Goal: Information Seeking & Learning: Learn about a topic

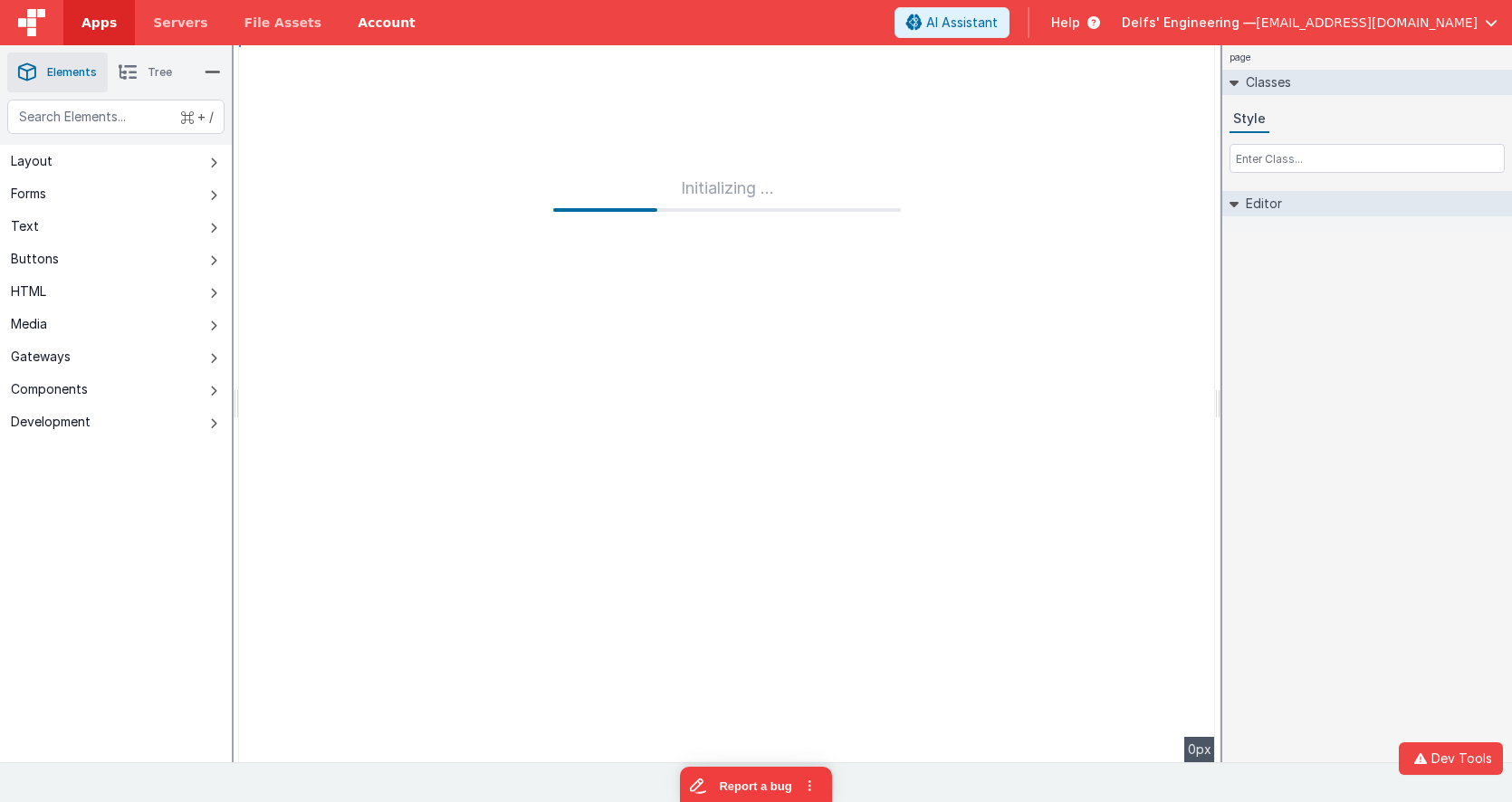
click at [353, 23] on link "Account" at bounding box center [386, 22] width 94 height 45
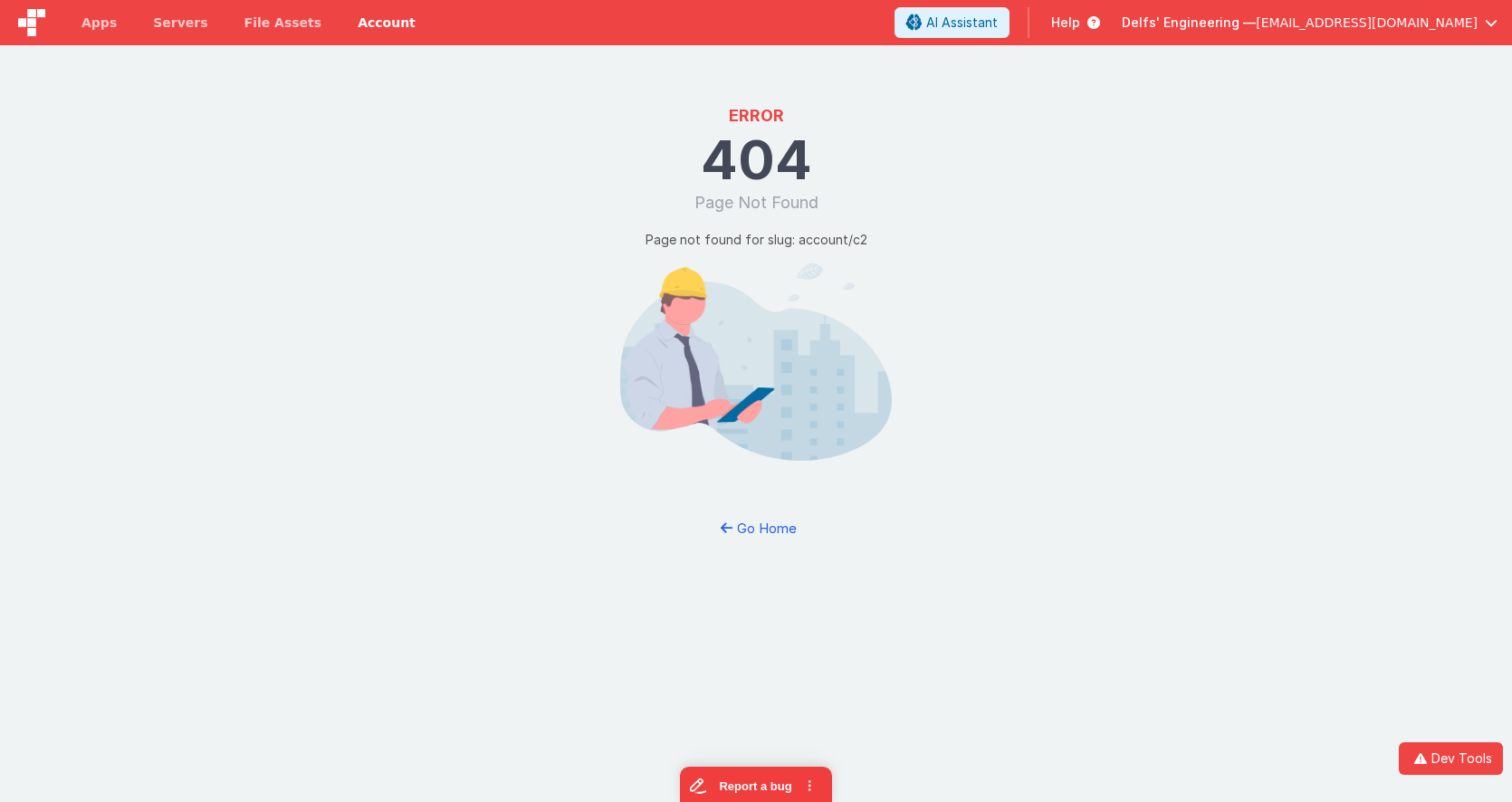
drag, startPoint x: 372, startPoint y: 21, endPoint x: 381, endPoint y: 3, distance: 20.1
click at [371, 22] on link "Account" at bounding box center [386, 22] width 94 height 45
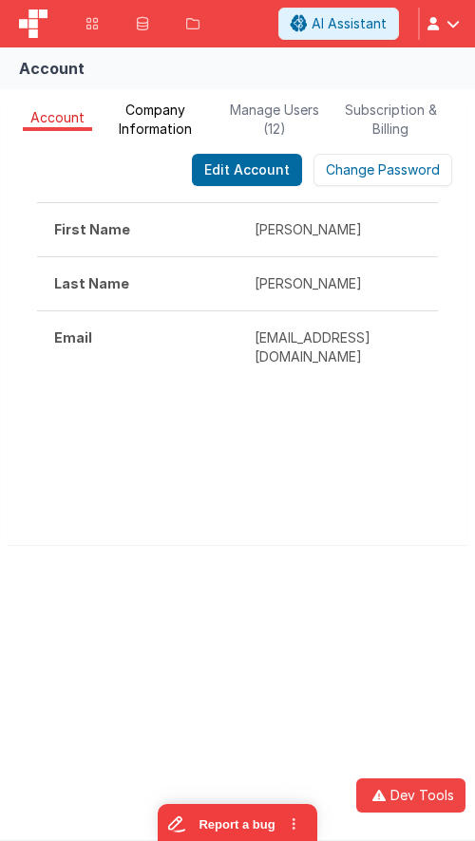
click at [163, 130] on span "Company Information" at bounding box center [156, 120] width 112 height 38
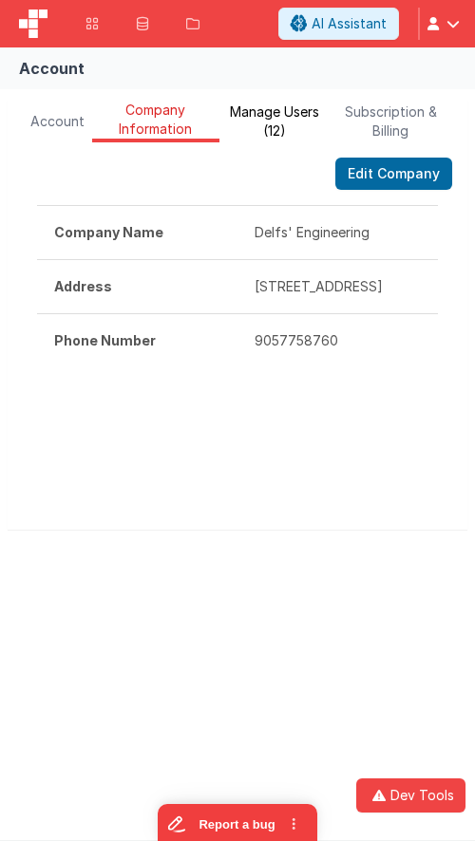
click at [286, 134] on span "Manage Users (12)" at bounding box center [274, 122] width 95 height 38
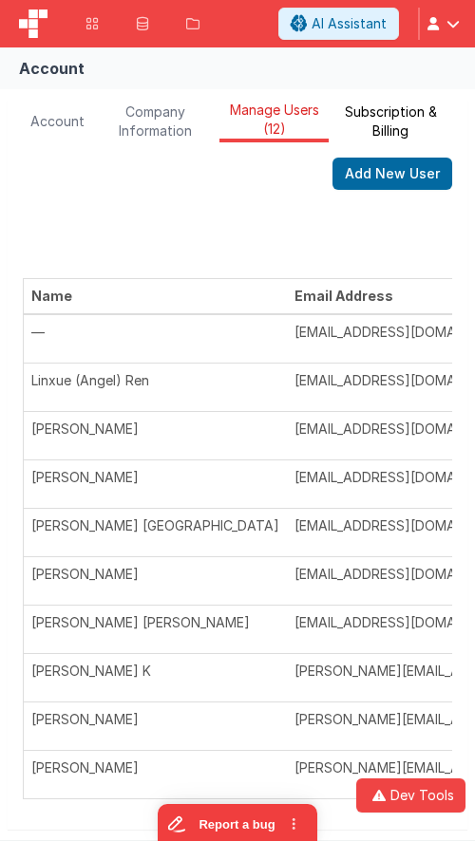
click at [379, 128] on span "Subscription & Billing" at bounding box center [390, 122] width 108 height 38
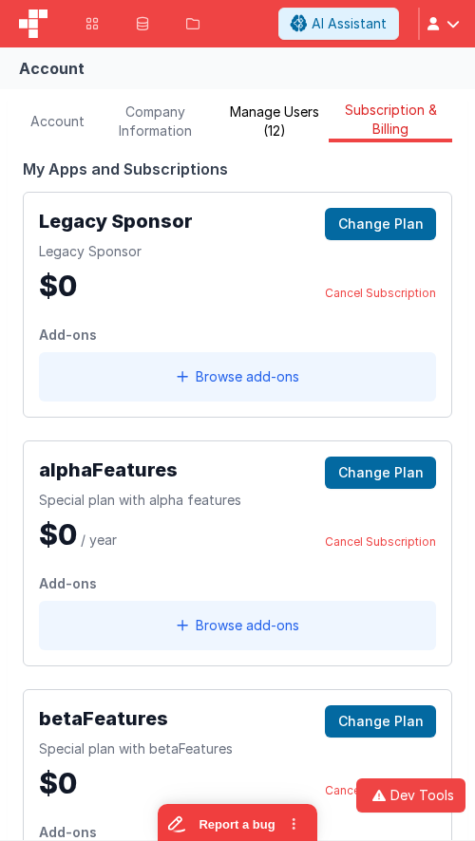
click at [278, 126] on span "Manage Users (12)" at bounding box center [274, 122] width 95 height 38
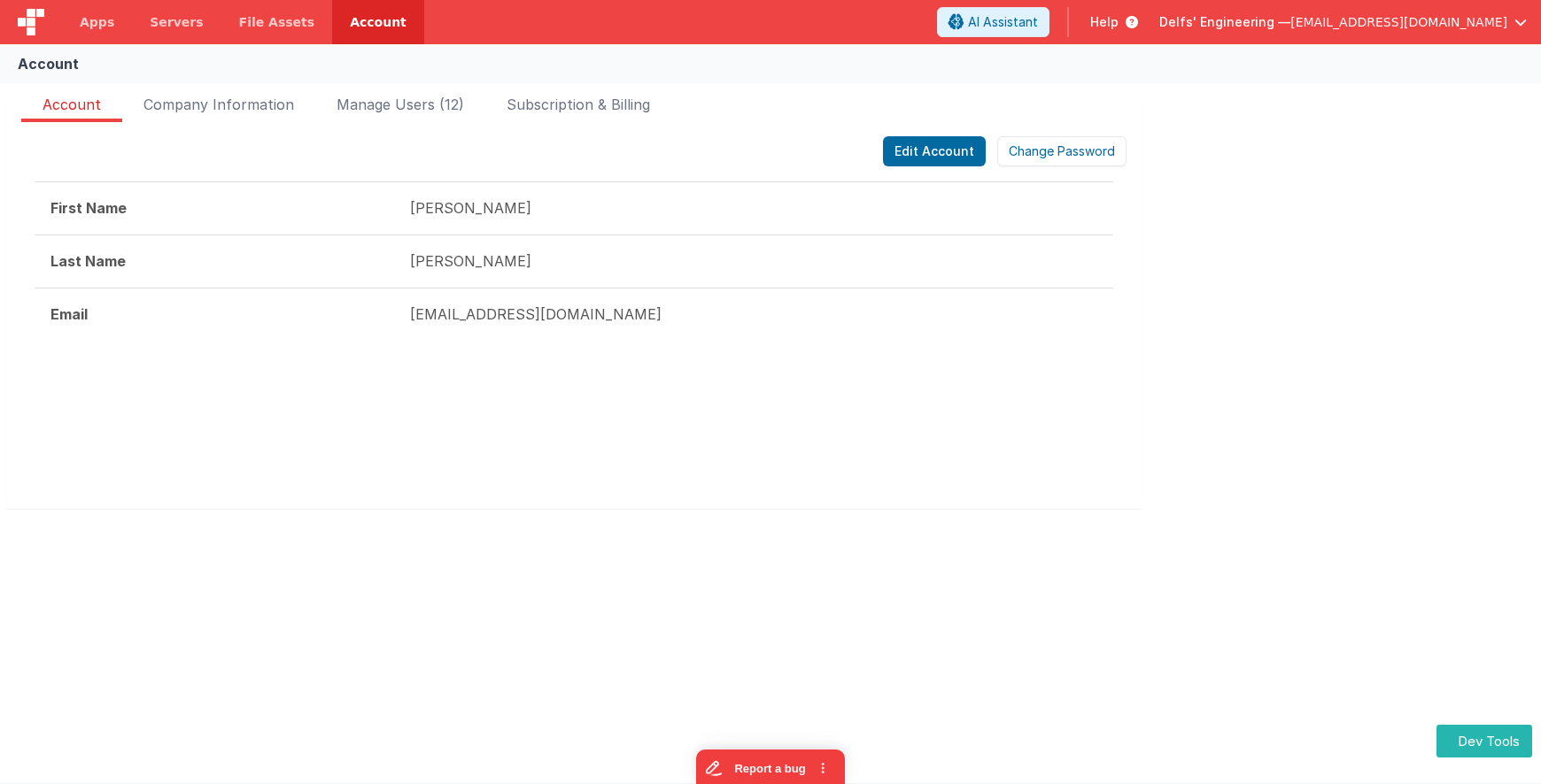
click at [518, 404] on div at bounding box center [574, 428] width 1078 height 106
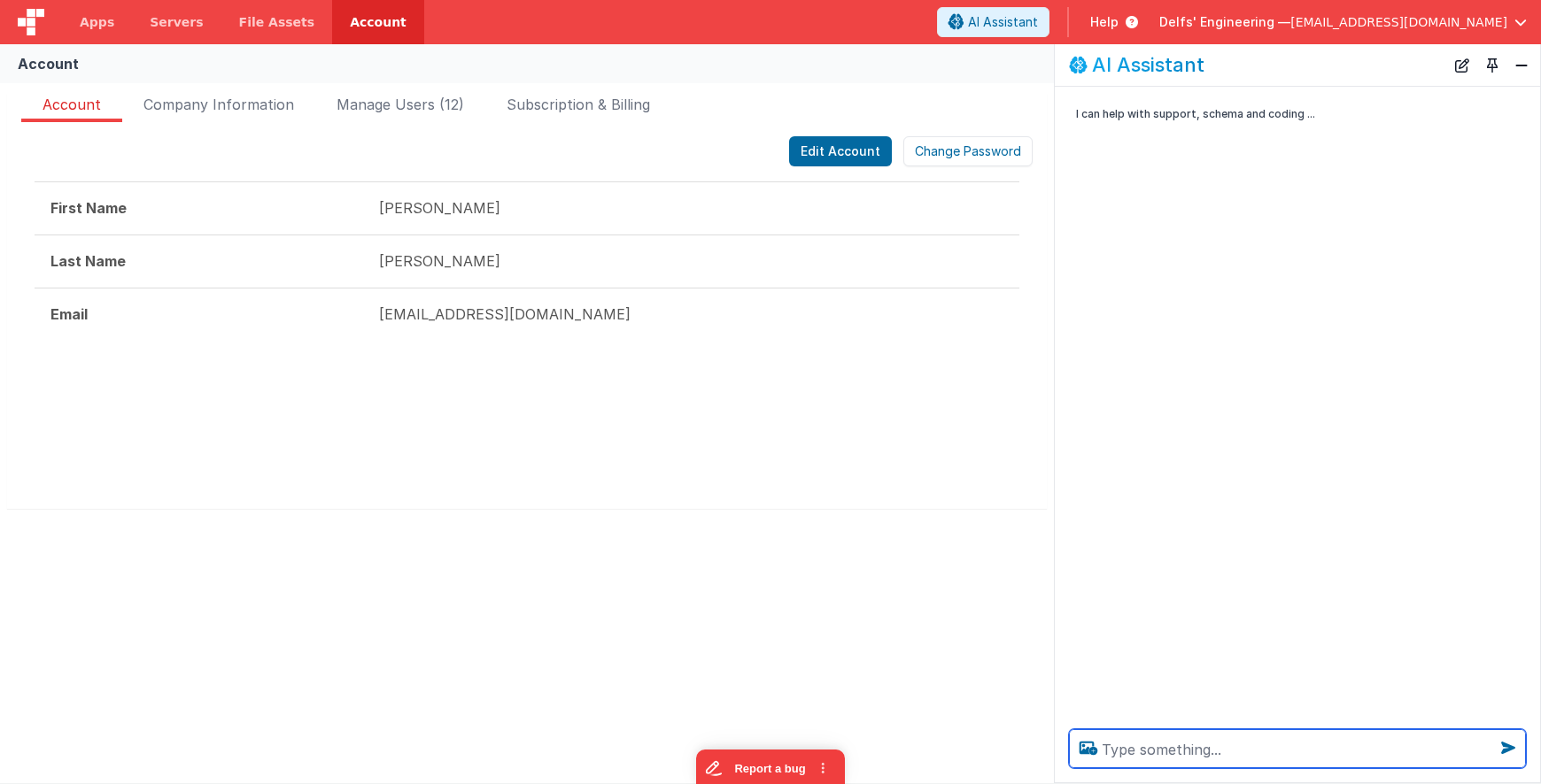
paste textarea "search docs for how to turn off the records dropdown in a table 2"
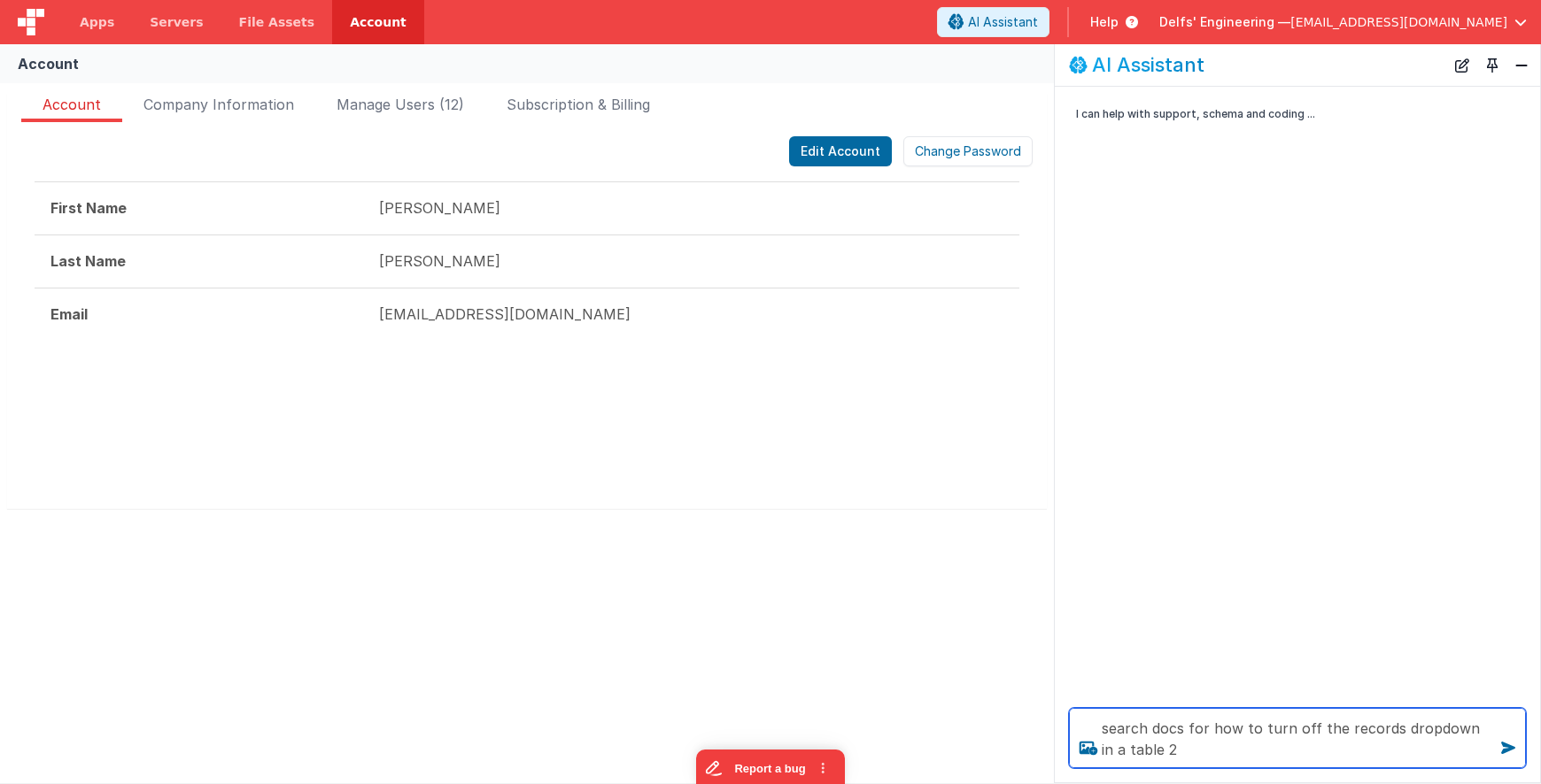
type textarea "search docs for how to turn off the records dropdown in a table 2"
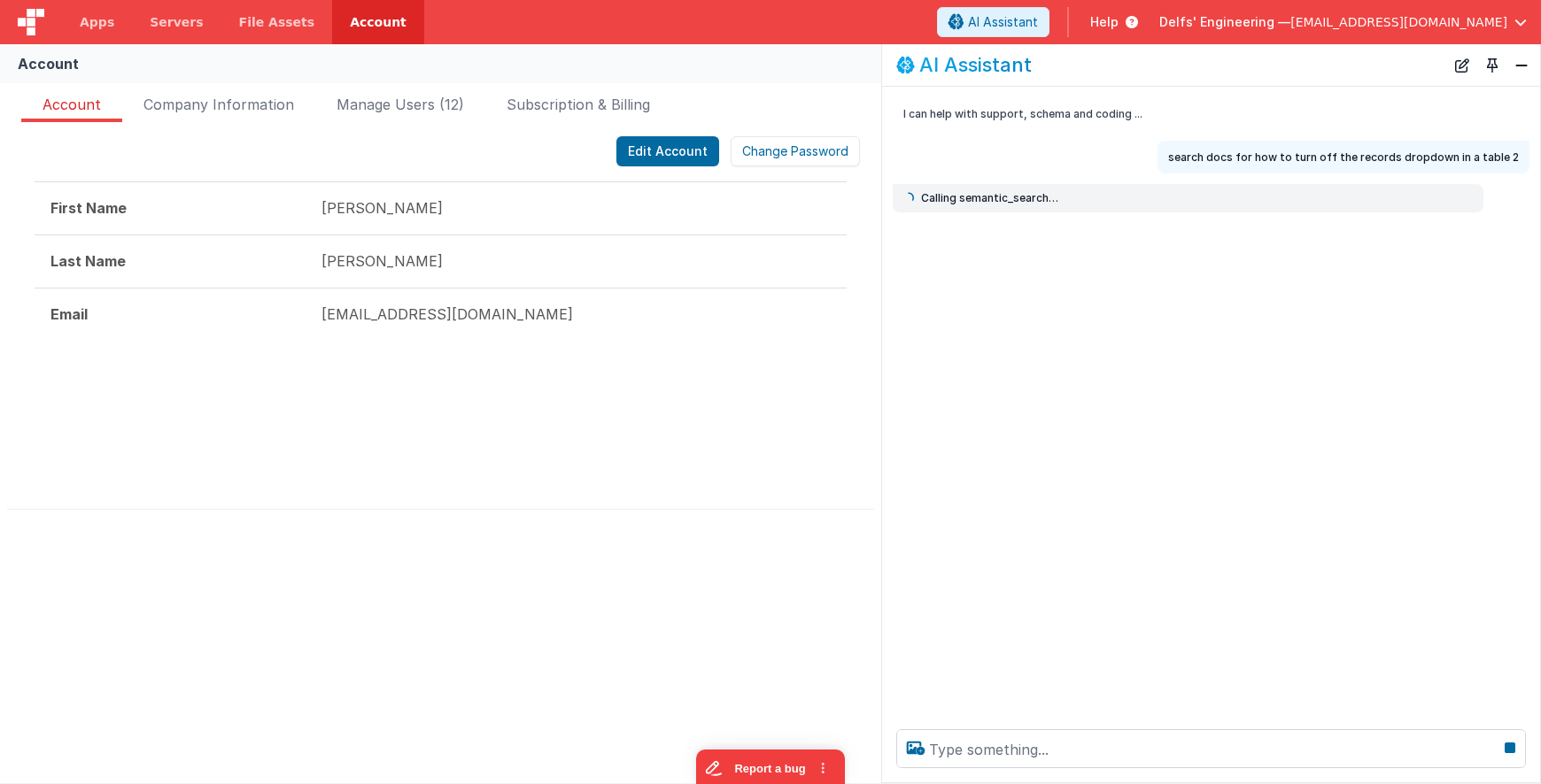
drag, startPoint x: 1056, startPoint y: 350, endPoint x: 883, endPoint y: 359, distance: 173.2
click at [883, 359] on div "I can help with support, schema and coding ... search docs for how to turn off …" at bounding box center [1211, 401] width 658 height 628
click at [1013, 390] on div "I can help with support, schema and coding ... search docs for how to turn off …" at bounding box center [1211, 401] width 658 height 628
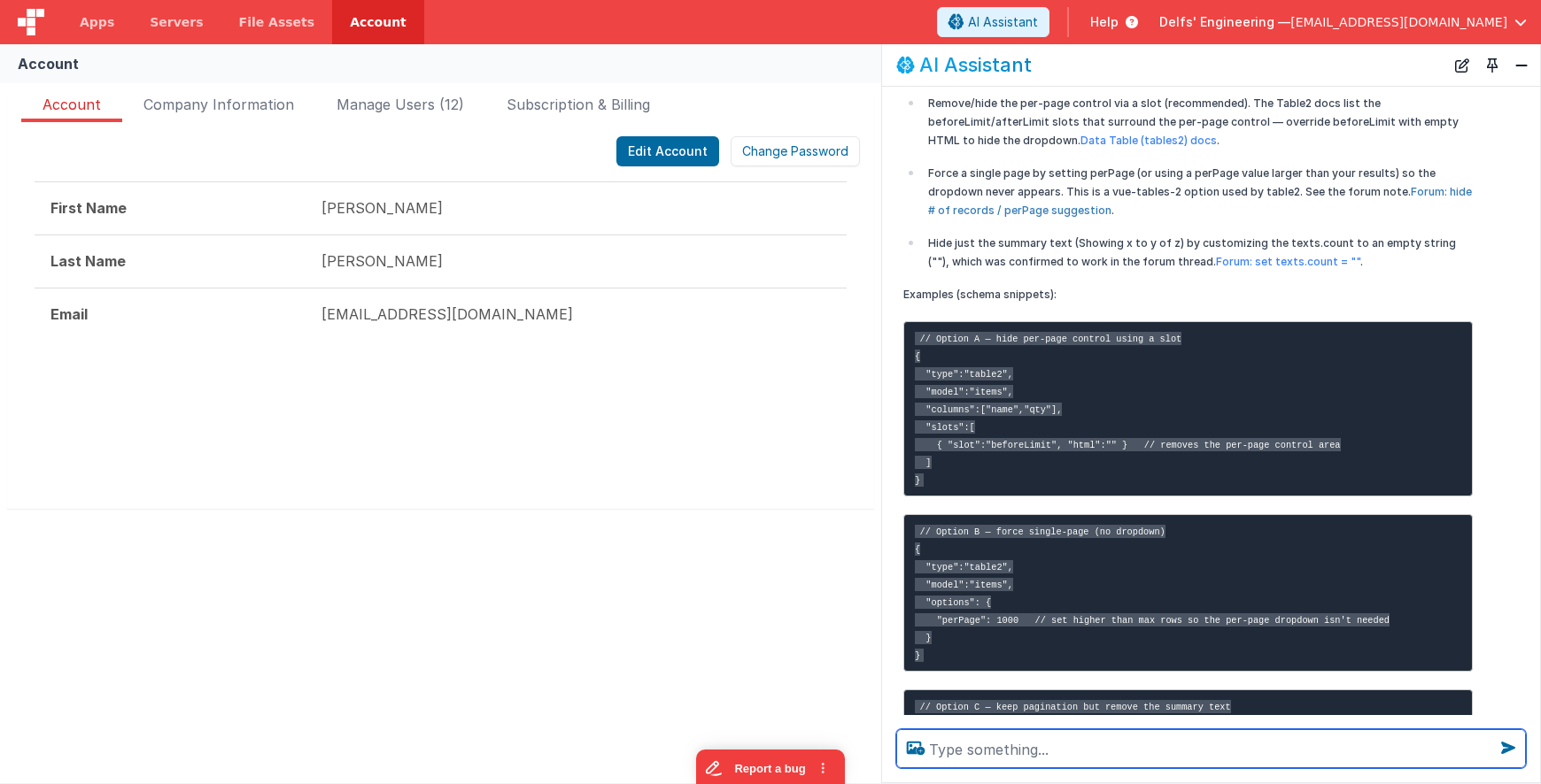
scroll to position [231, 0]
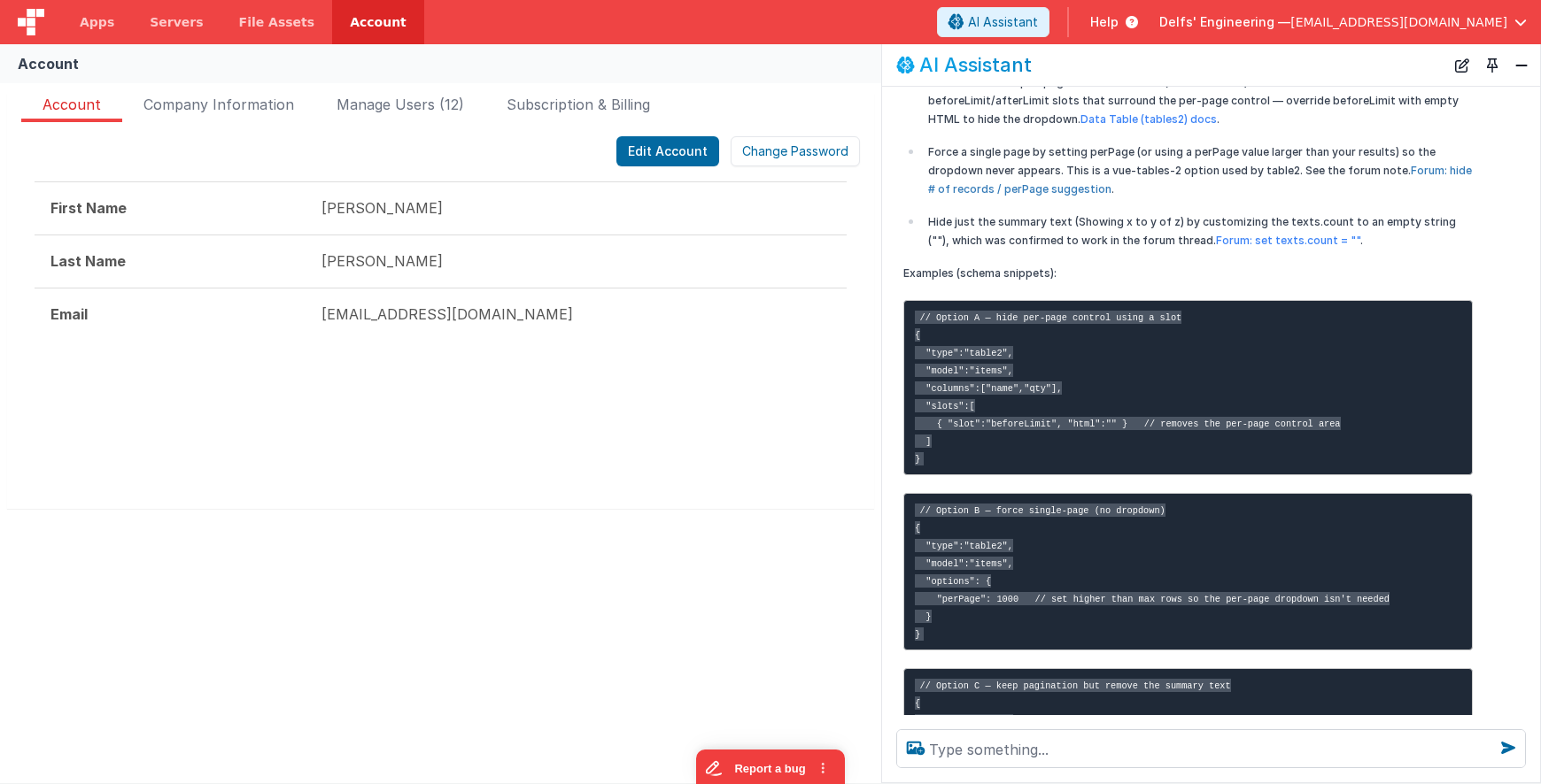
click at [1013, 172] on link "Forum: hide # of records / perPage suggestion" at bounding box center [1200, 180] width 544 height 32
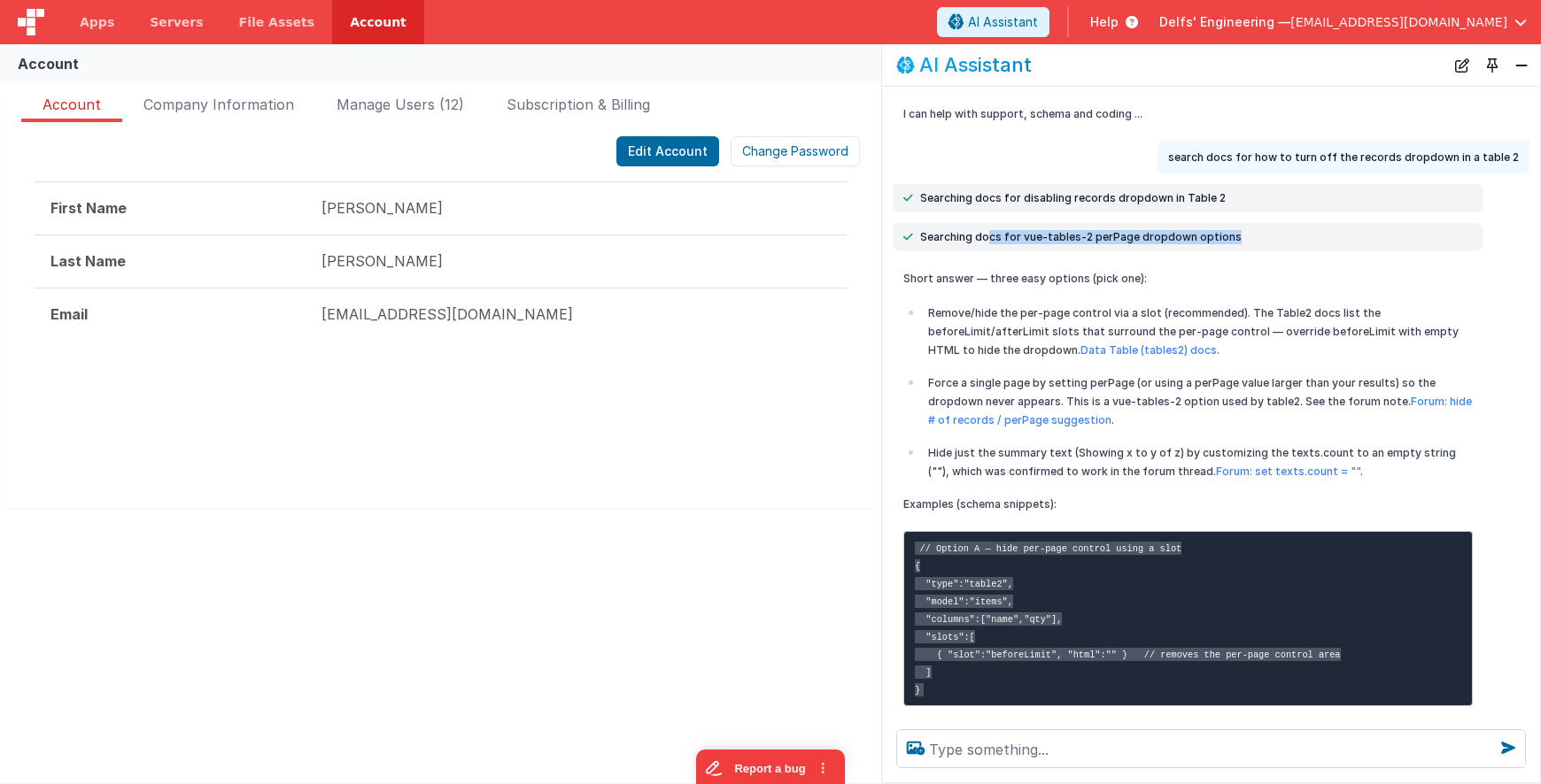
drag, startPoint x: 1076, startPoint y: 240, endPoint x: 1249, endPoint y: 244, distance: 173.0
click at [1013, 244] on div "Searching docs for vue-tables-2 perPage dropdown options" at bounding box center [1187, 237] width 590 height 28
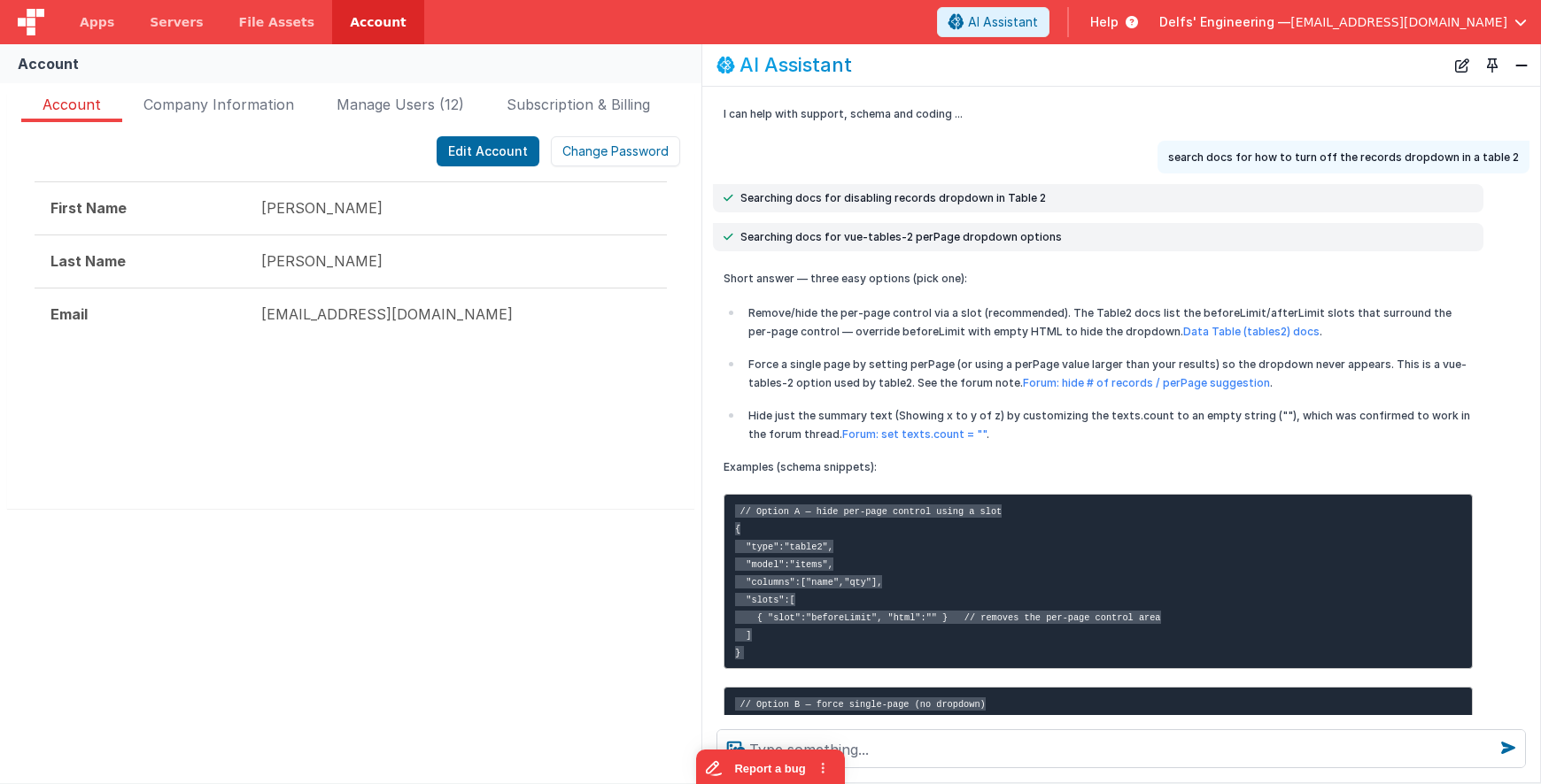
drag, startPoint x: 883, startPoint y: 306, endPoint x: 800, endPoint y: 296, distance: 83.6
click at [702, 292] on div "Short answer — three easy options (pick one): Remove/hide the per-page control …" at bounding box center [1121, 671] width 838 height 819
drag, startPoint x: 1058, startPoint y: 332, endPoint x: 1070, endPoint y: 333, distance: 12.0
click at [1013, 332] on p "Remove/hide the per-page control via a slot (recommended). The Table2 docs list…" at bounding box center [1110, 323] width 726 height 37
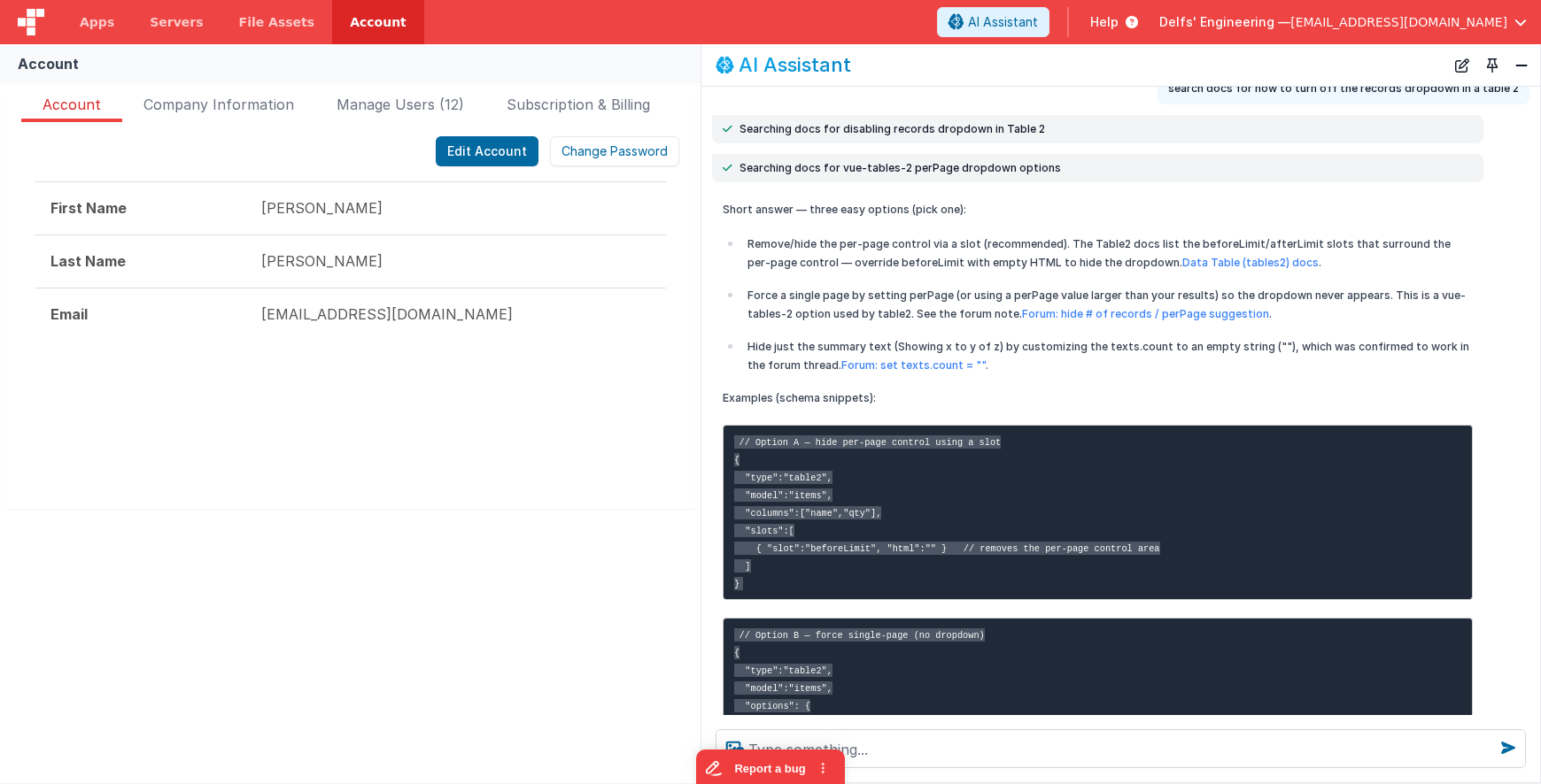
scroll to position [70, 0]
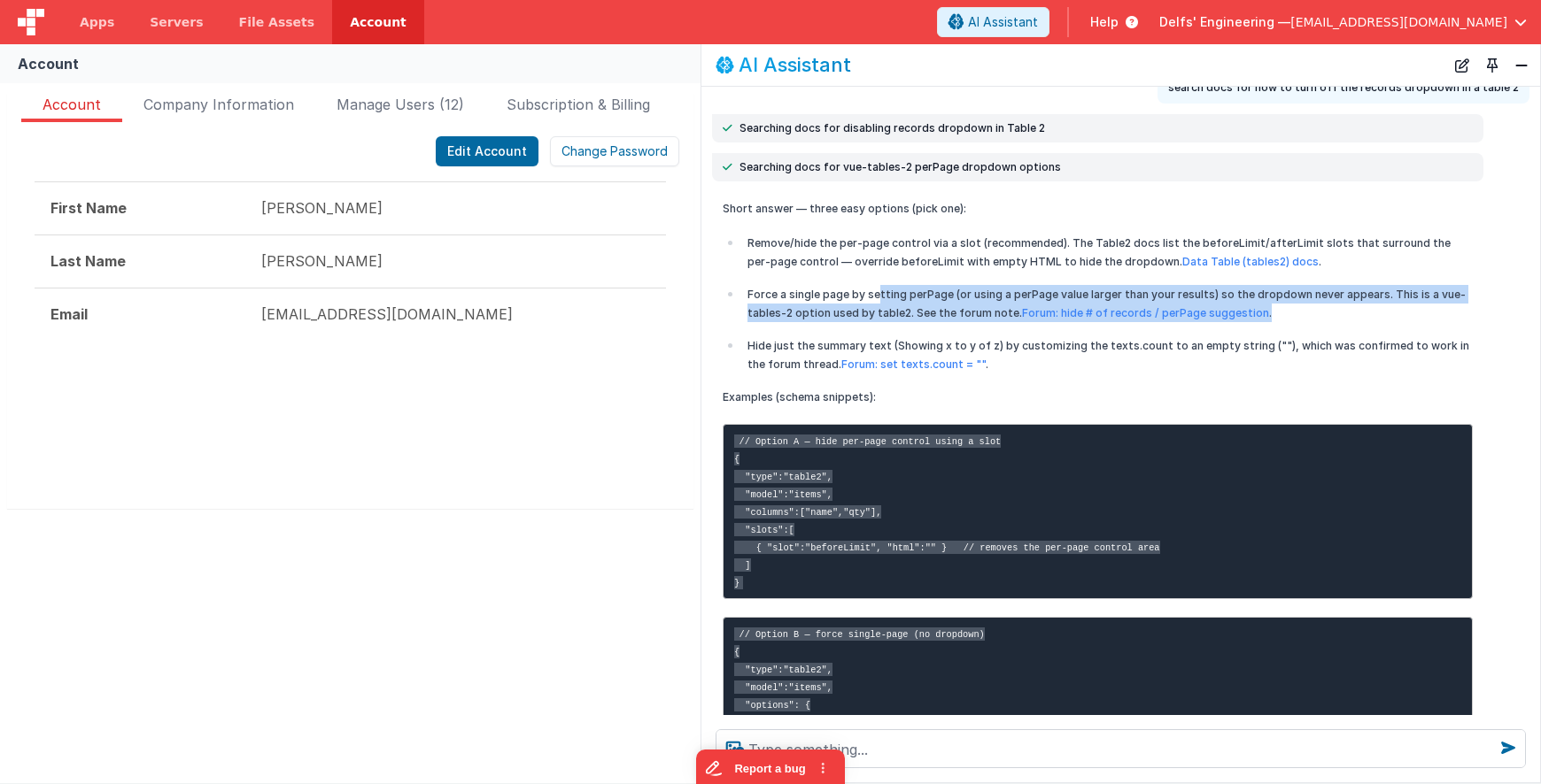
drag, startPoint x: 881, startPoint y: 296, endPoint x: 1284, endPoint y: 315, distance: 403.4
click at [1013, 315] on p "Force a single page by setting perPage (or using a perPage value larger than yo…" at bounding box center [1110, 304] width 726 height 37
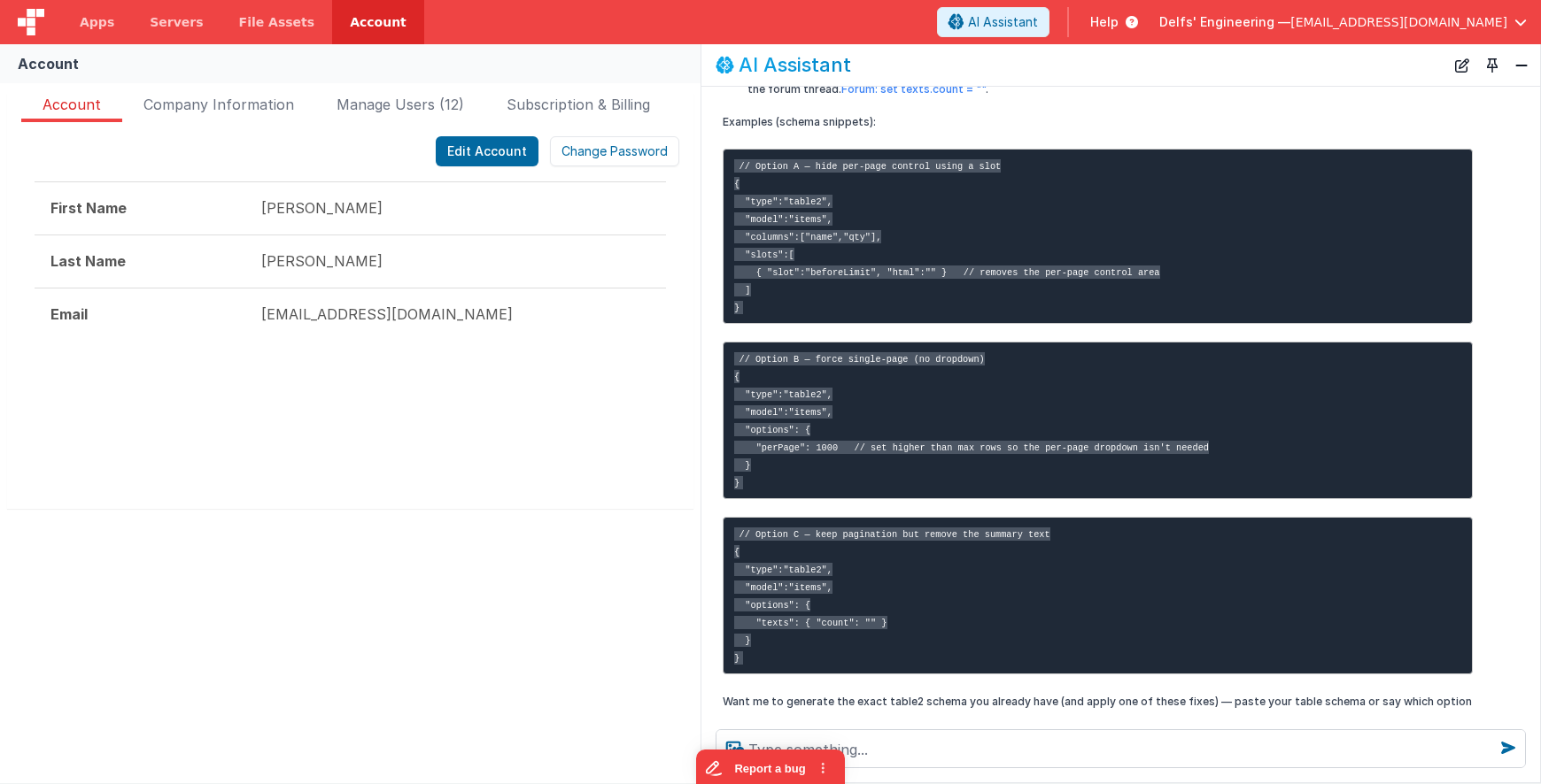
scroll to position [400, 0]
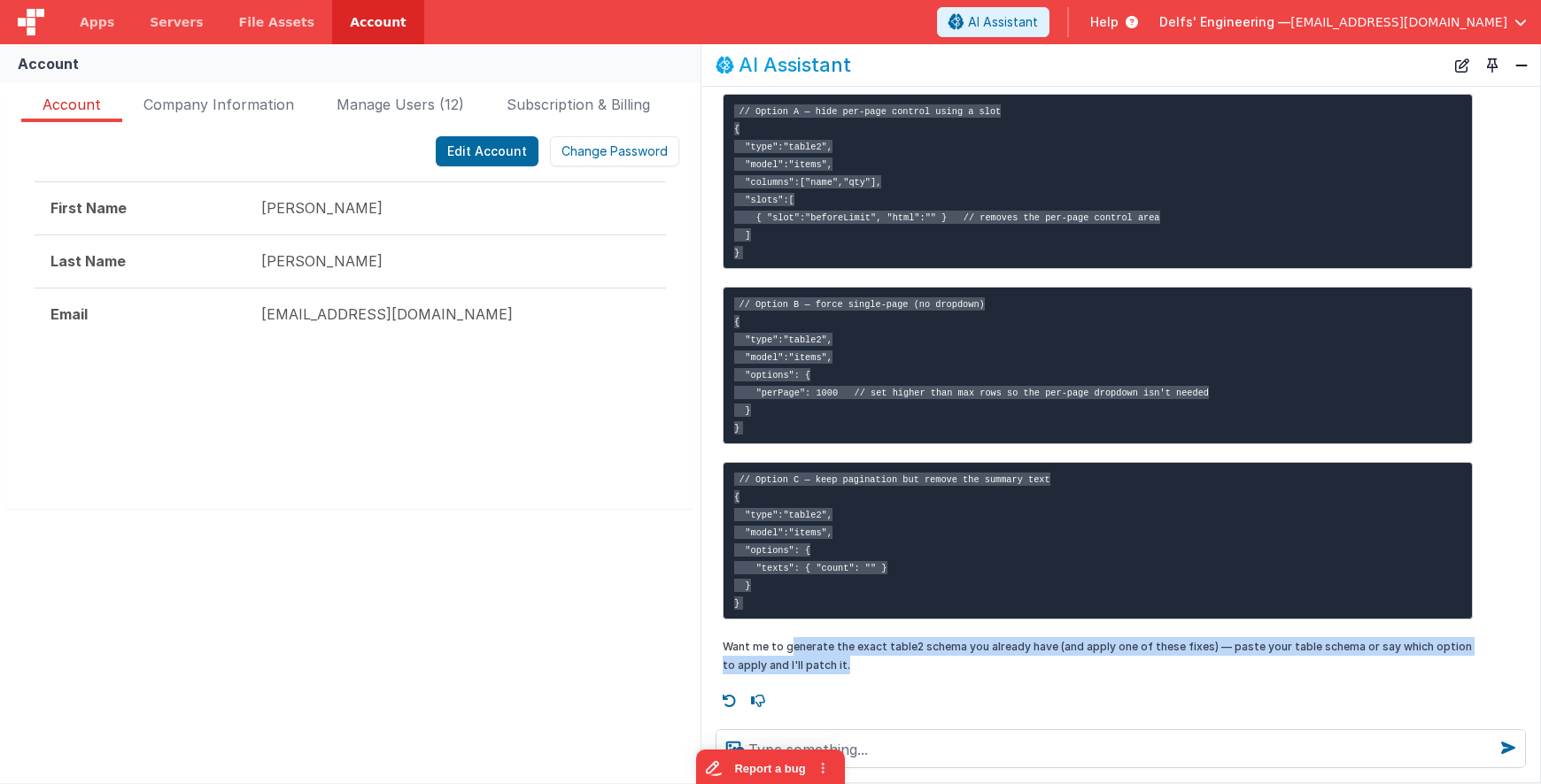
drag, startPoint x: 874, startPoint y: 667, endPoint x: 793, endPoint y: 638, distance: 86.0
click at [793, 638] on p "Want me to generate the exact table2 schema you already have (and apply one of …" at bounding box center [1098, 656] width 750 height 37
click at [1013, 660] on p "Want me to generate the exact table2 schema you already have (and apply one of …" at bounding box center [1098, 656] width 750 height 37
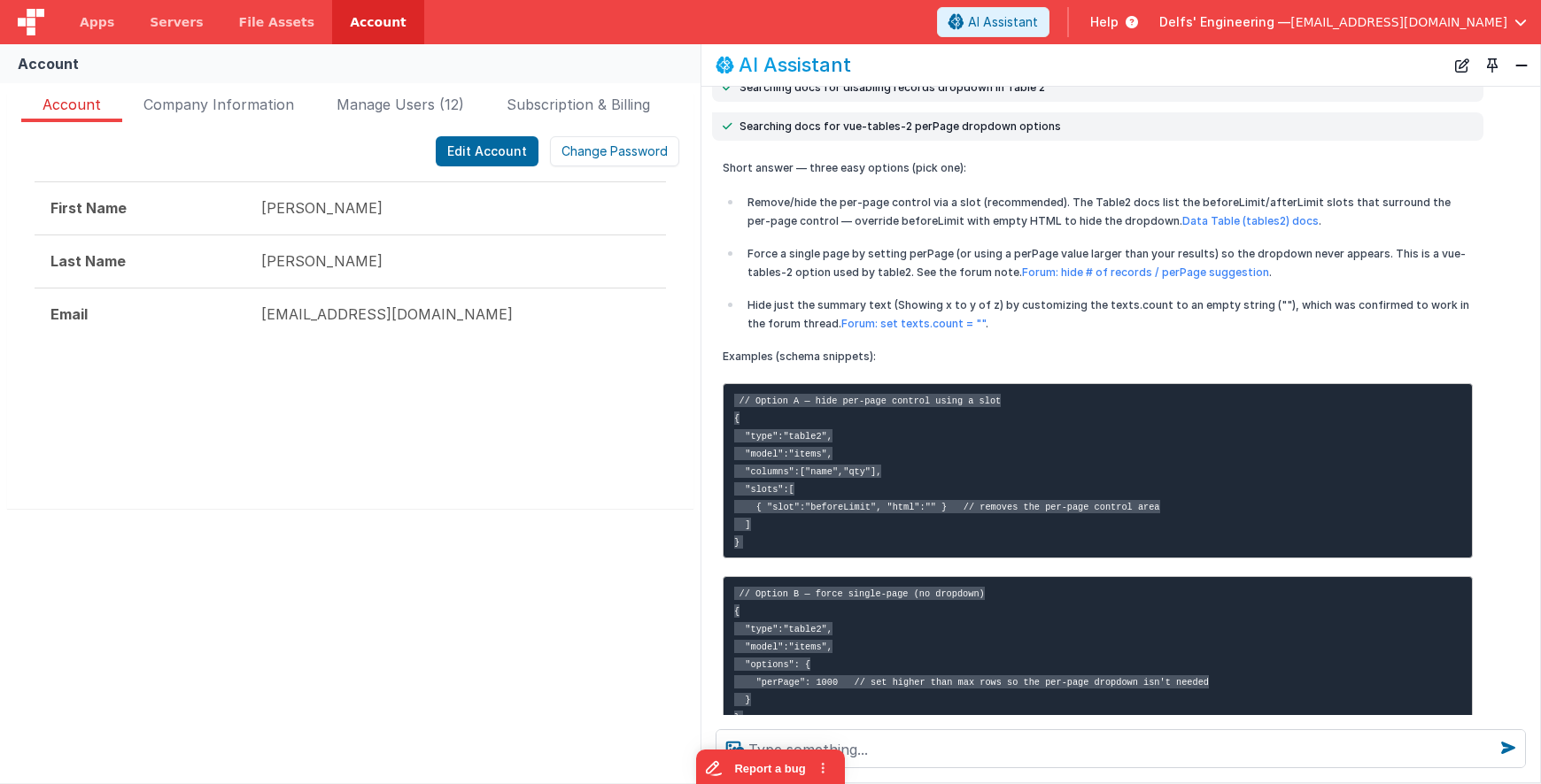
scroll to position [133, 0]
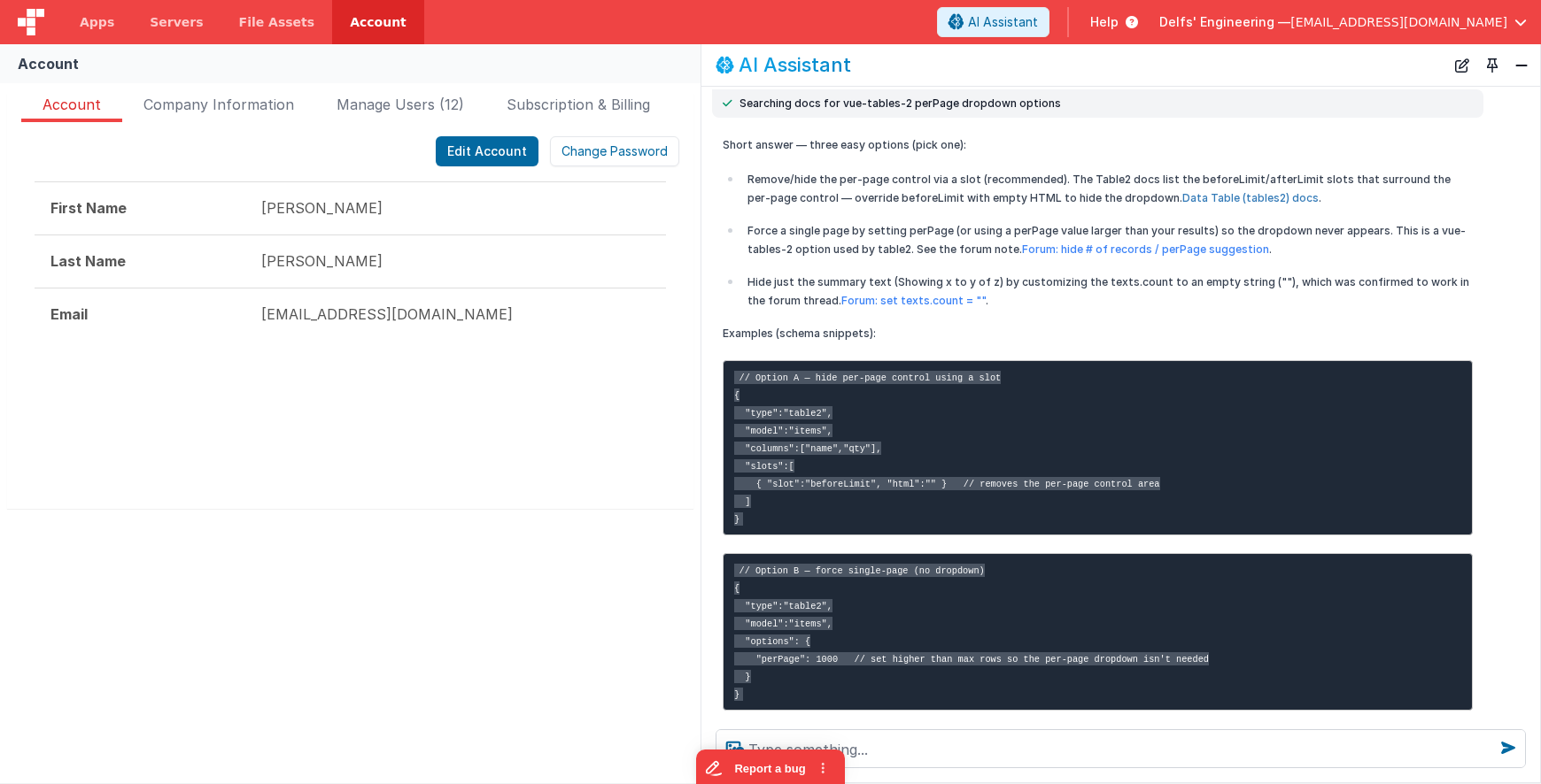
click at [1013, 194] on link "Data Table (tables2) docs" at bounding box center [1250, 198] width 136 height 13
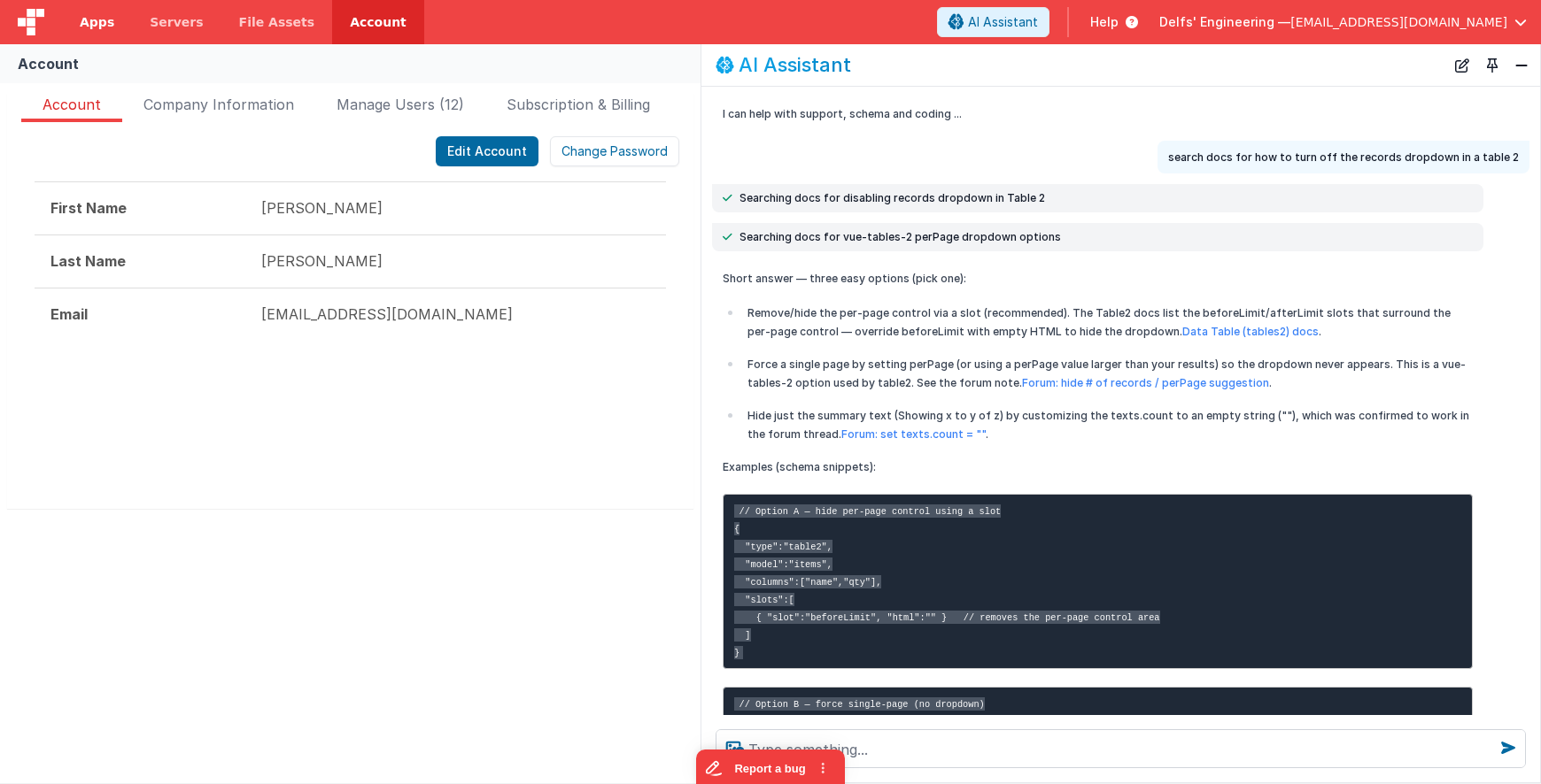
click at [97, 21] on span "Apps" at bounding box center [96, 21] width 35 height 18
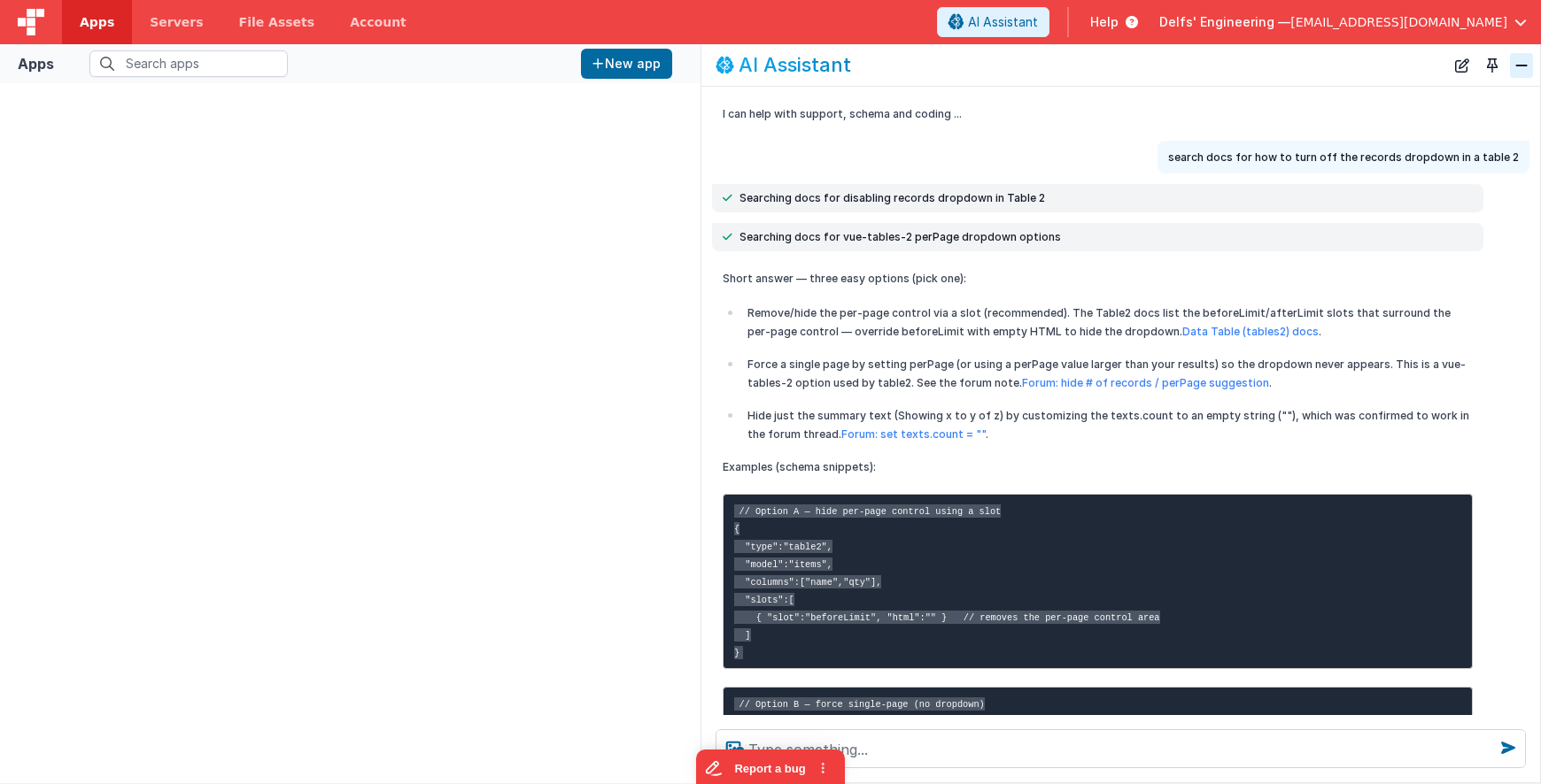
click at [1013, 63] on button "Close" at bounding box center [1521, 65] width 23 height 25
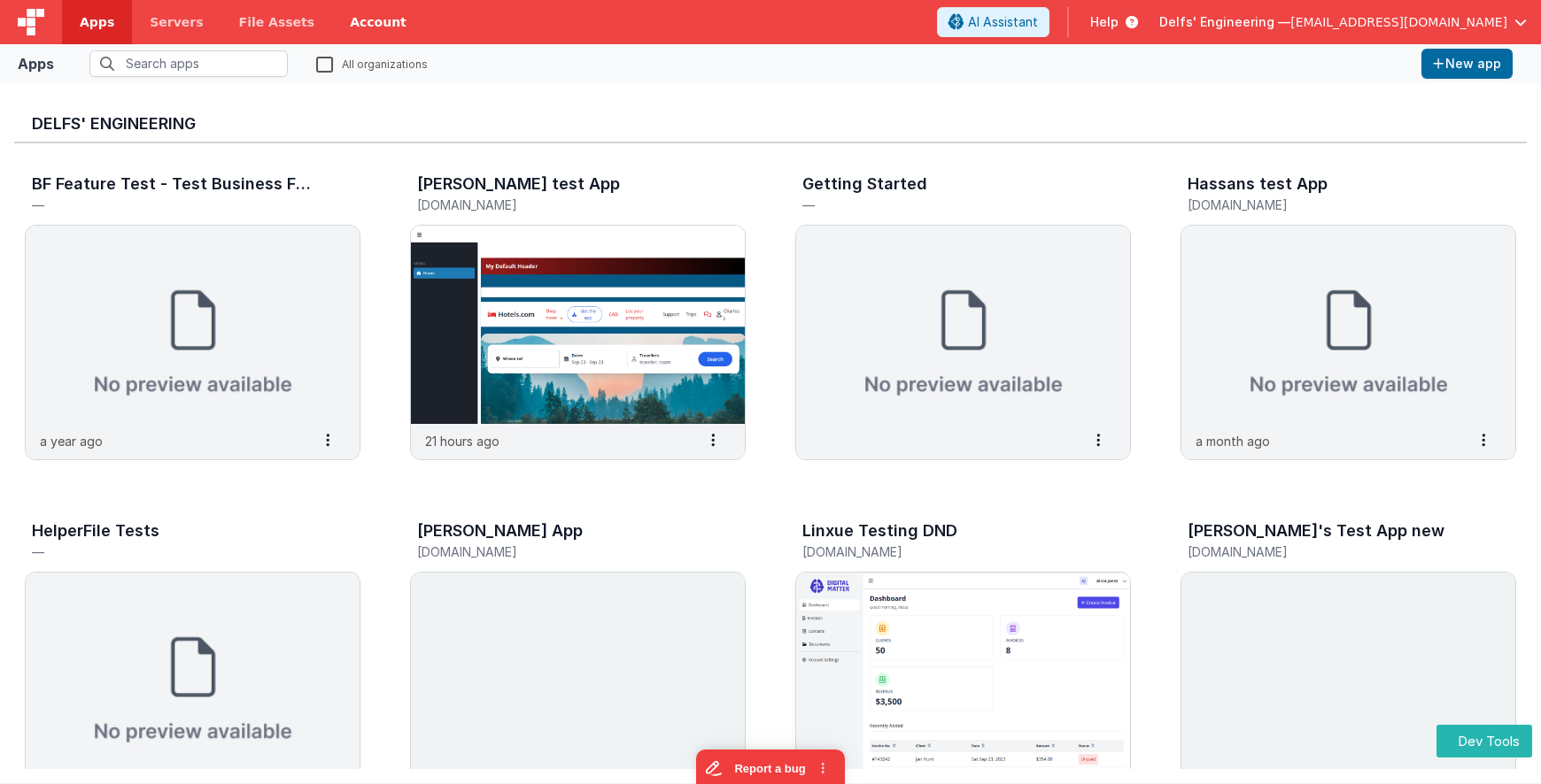
click at [349, 16] on link "Account" at bounding box center [378, 21] width 92 height 44
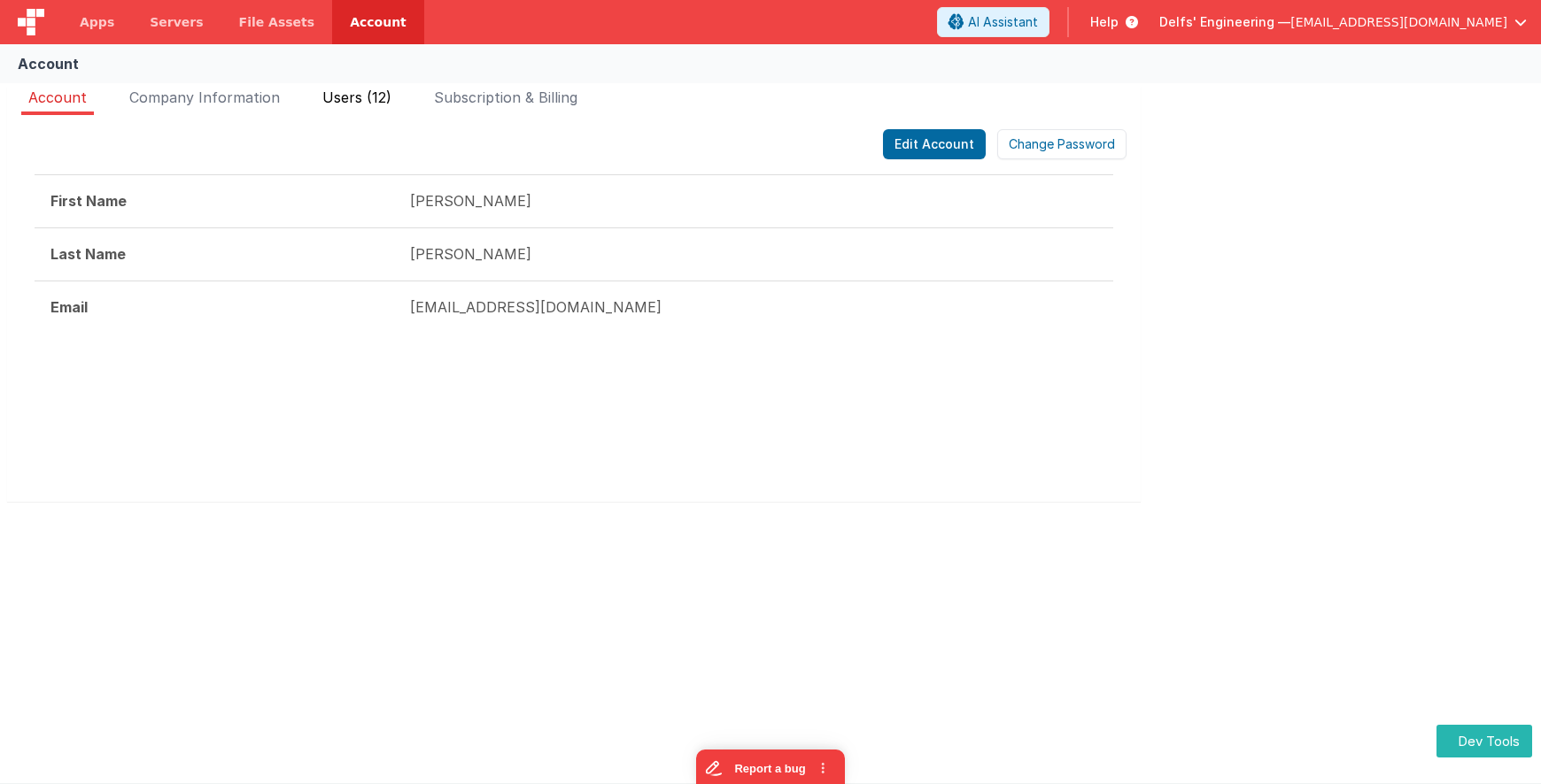
click at [379, 100] on span "Users (12)" at bounding box center [357, 97] width 69 height 18
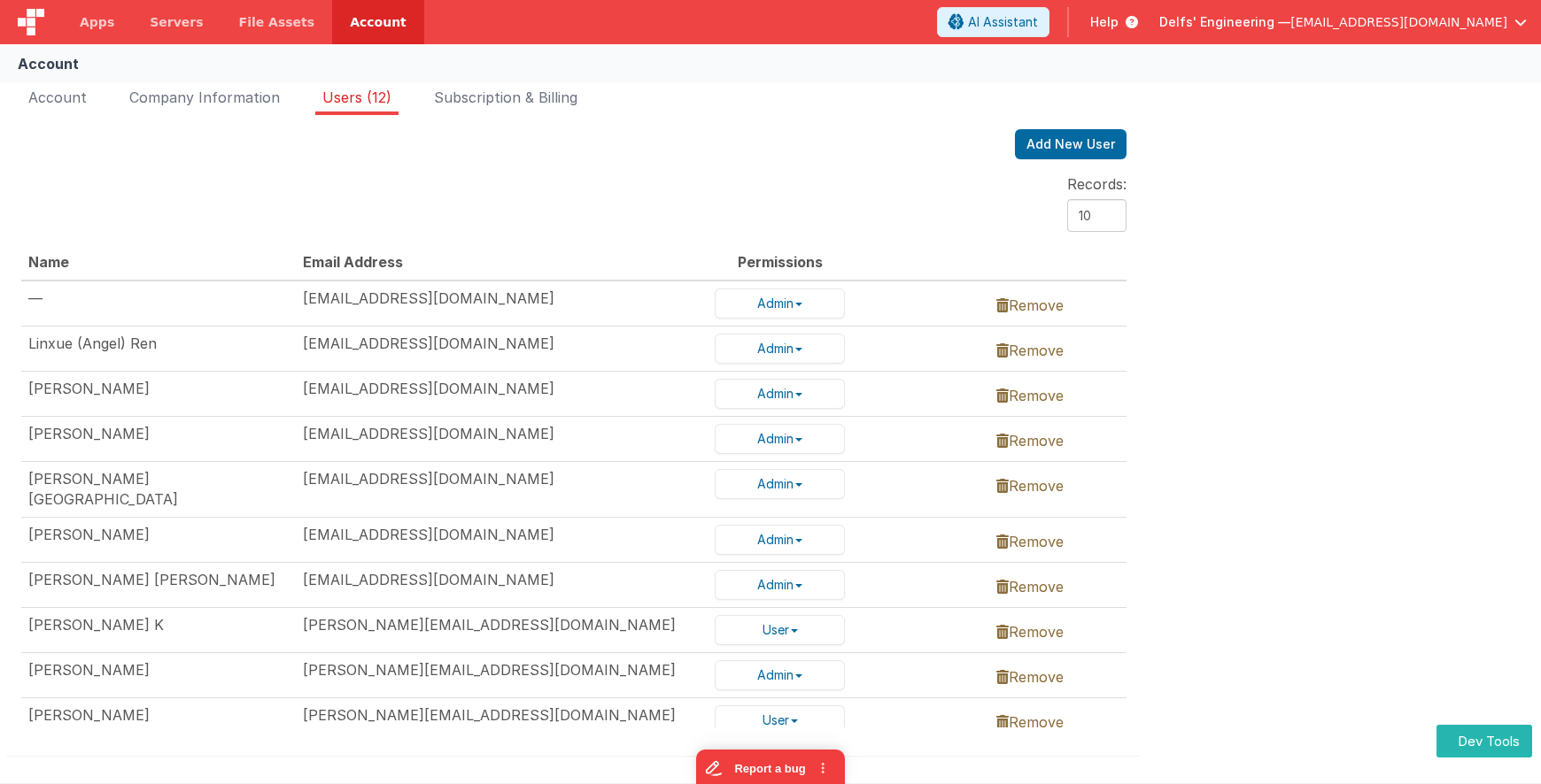
click at [1013, 218] on select "10 25" at bounding box center [1097, 215] width 60 height 33
click at [475, 106] on li "Subscription & Billing" at bounding box center [506, 101] width 158 height 28
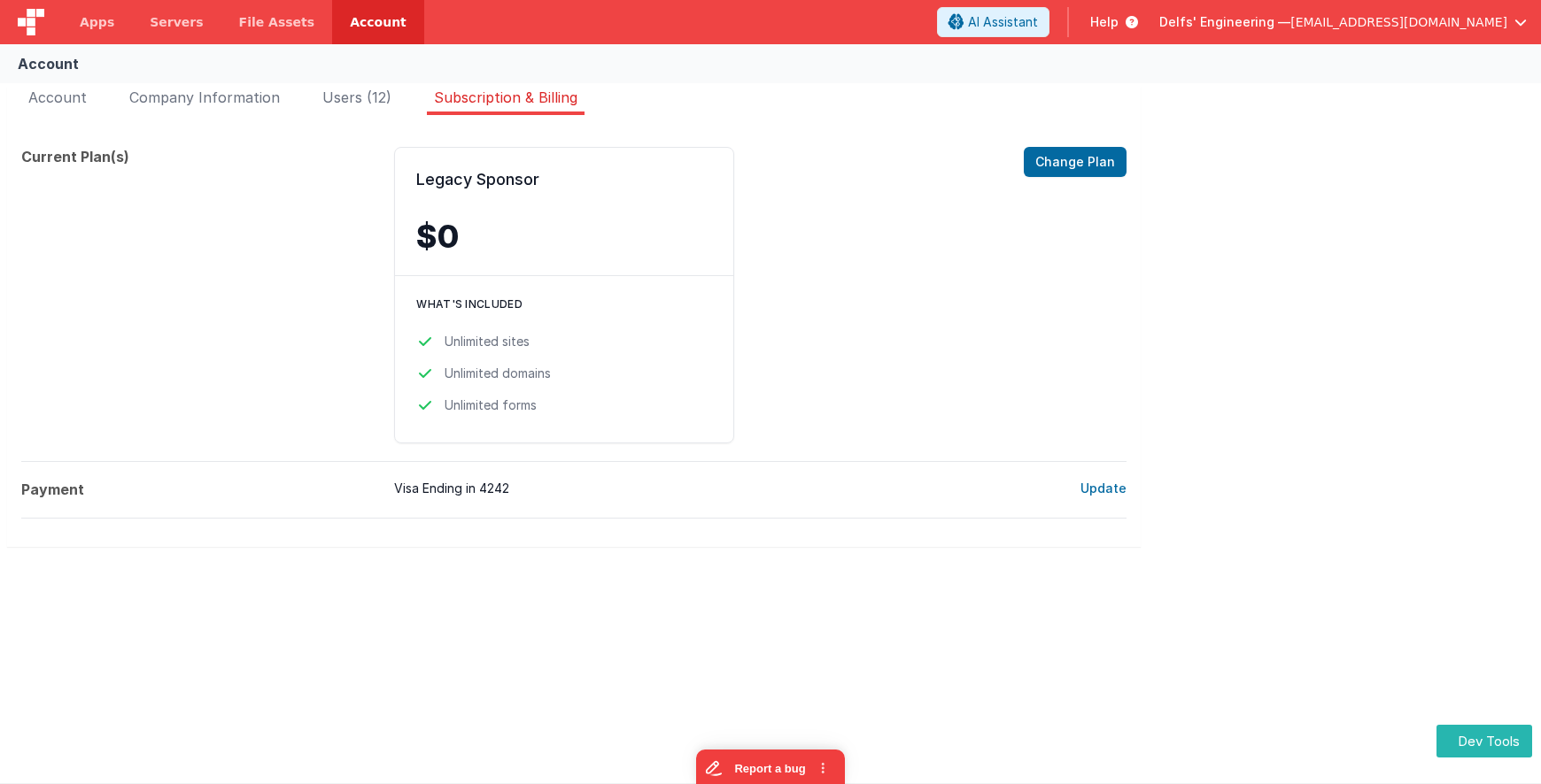
click at [1013, 225] on div "Account Company Information Users (12) Subscription & Billing Edit Account Chan…" at bounding box center [770, 328] width 1541 height 499
click at [88, 32] on link "Apps" at bounding box center [96, 21] width 70 height 44
